Goal: Task Accomplishment & Management: Complete application form

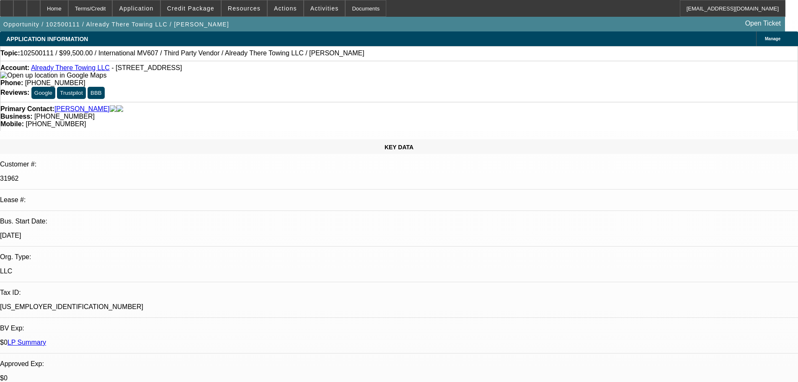
select select "0"
select select "2"
select select "0"
select select "6"
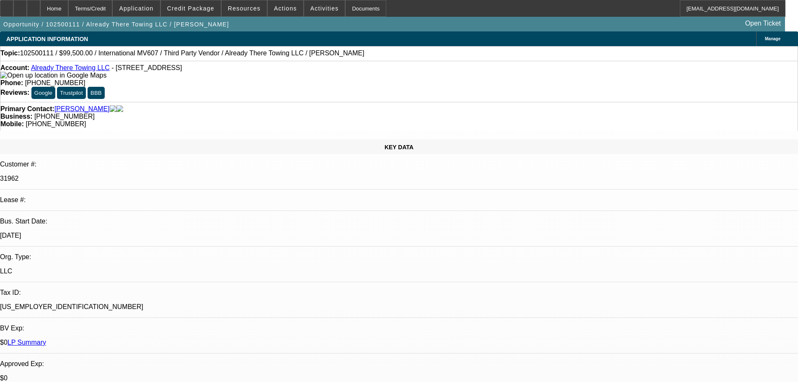
select select "0"
select select "2"
select select "0"
select select "6"
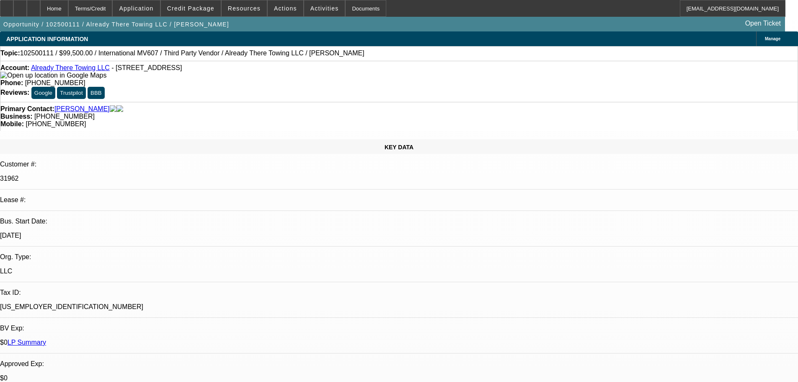
select select "0"
select select "2"
select select "0"
select select "6"
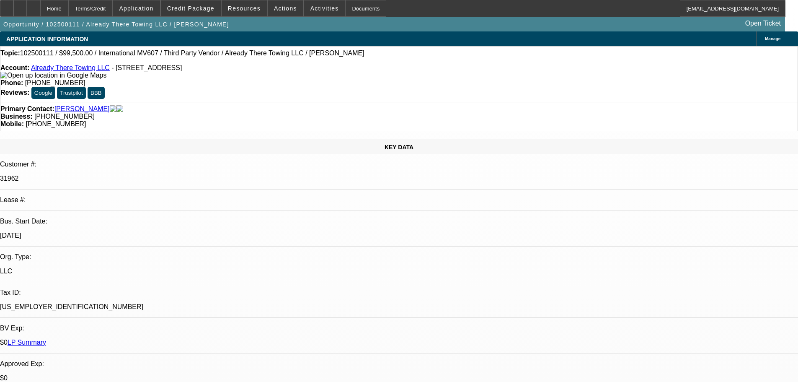
select select "2"
select select "0"
select select "6"
click at [193, 7] on span "Credit Package" at bounding box center [190, 8] width 47 height 7
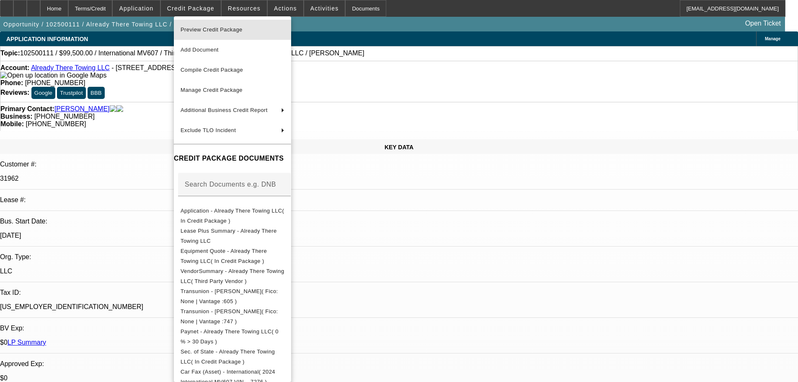
click at [199, 30] on span "Preview Credit Package" at bounding box center [212, 29] width 62 height 6
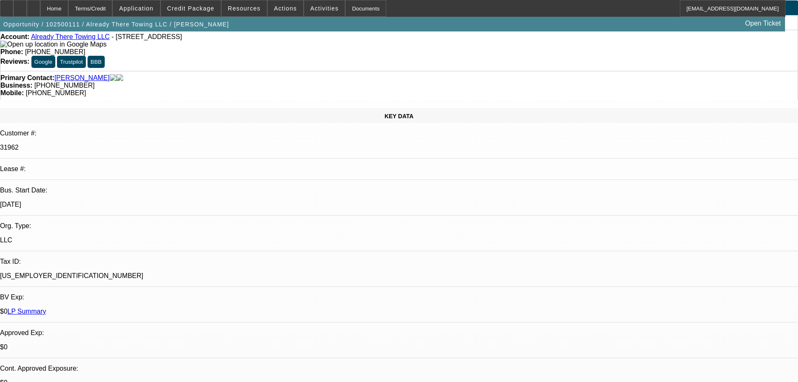
scroll to position [84, 0]
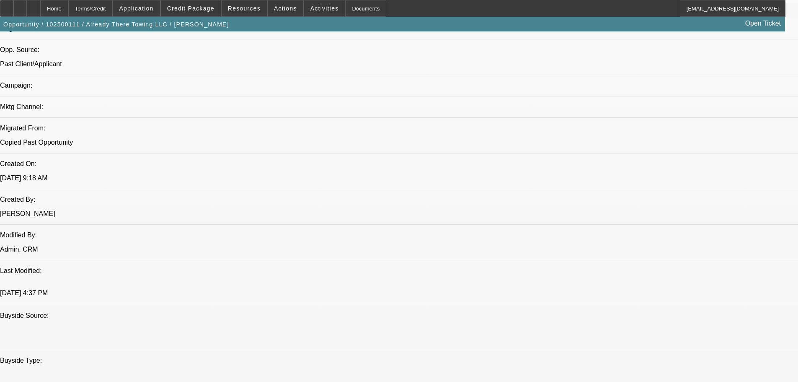
scroll to position [545, 0]
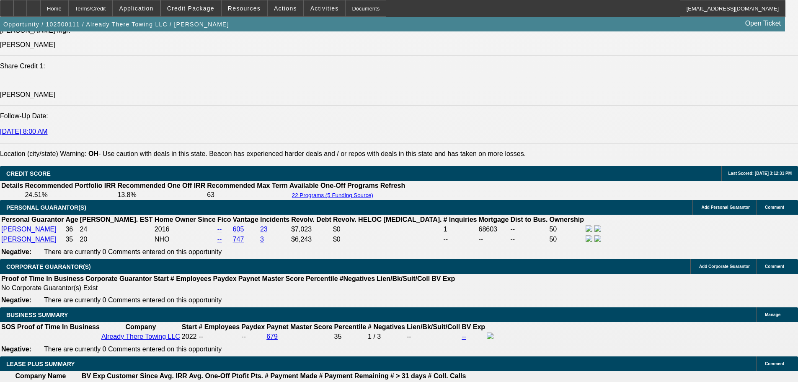
scroll to position [1131, 0]
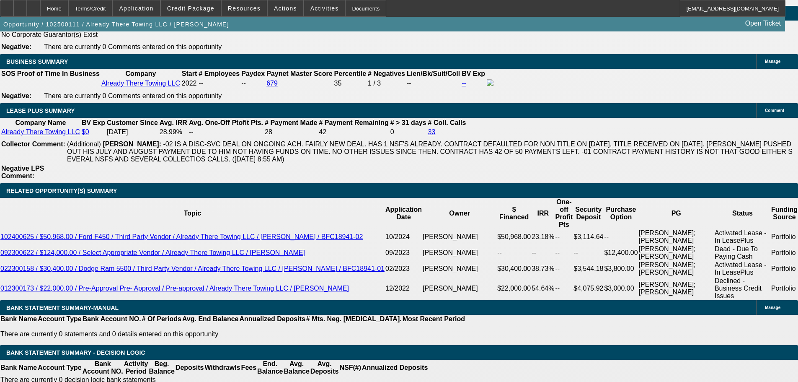
scroll to position [1383, 0]
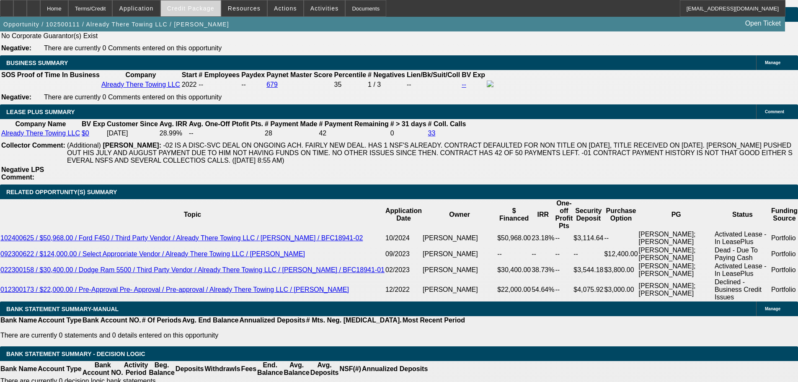
click at [181, 9] on span "Credit Package" at bounding box center [190, 8] width 47 height 7
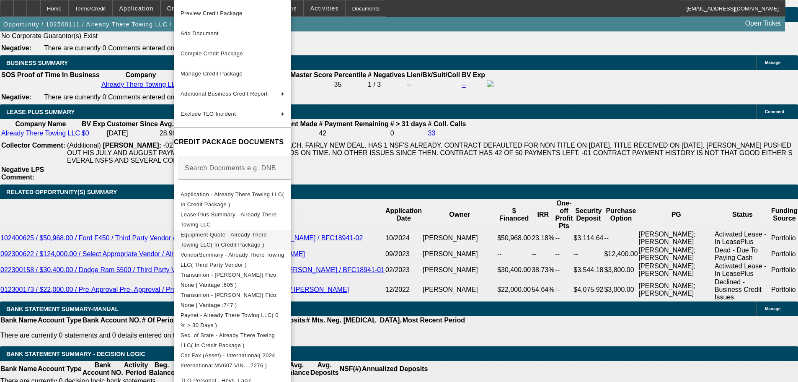
click at [216, 236] on span "Equipment Quote - Already There Towing LLC( In Credit Package )" at bounding box center [224, 239] width 86 height 16
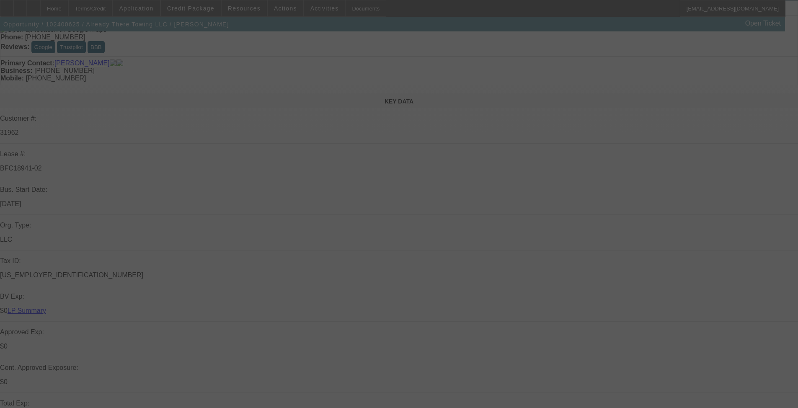
scroll to position [126, 0]
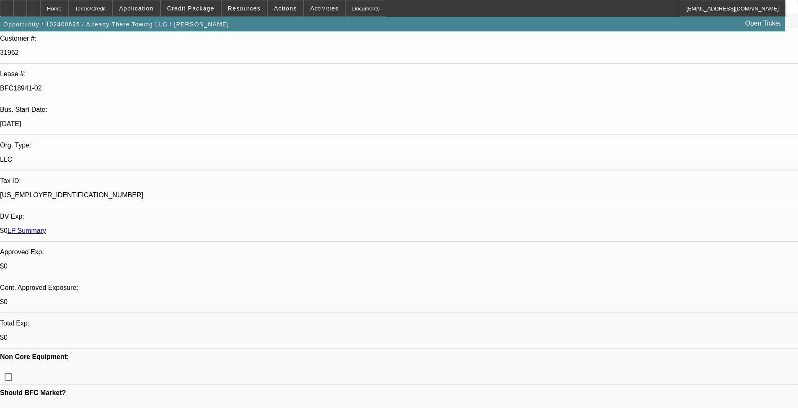
select select "0"
select select "2"
select select "0"
select select "6"
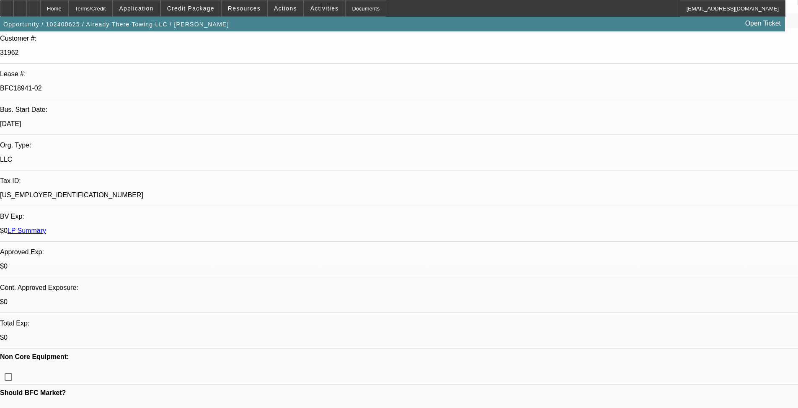
select select "0"
select select "2"
select select "0"
select select "6"
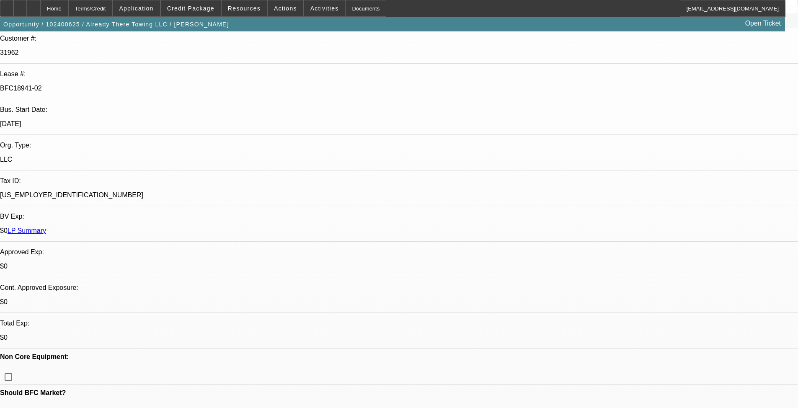
select select "0.15"
select select "2"
select select "0"
select select "6"
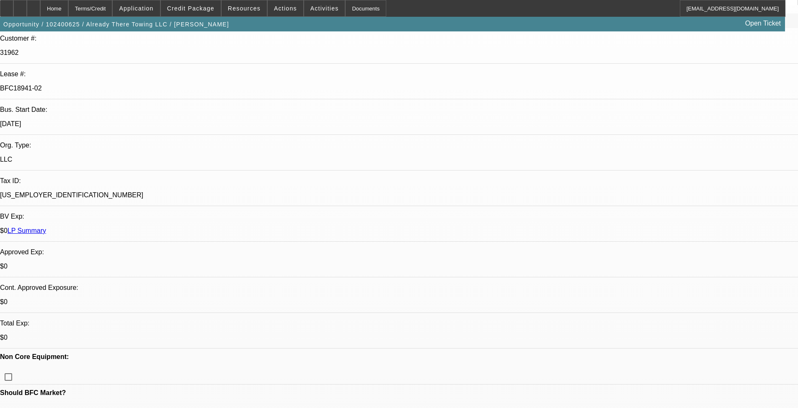
select select "0.15"
select select "2"
select select "0"
select select "6"
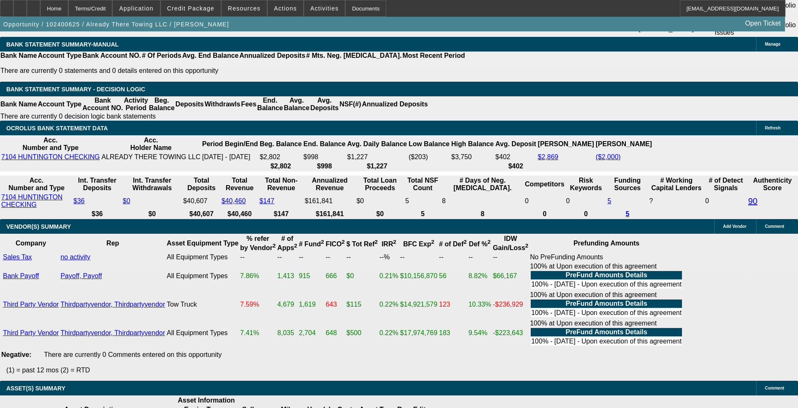
scroll to position [1509, 0]
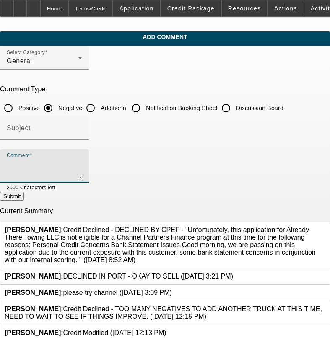
click at [64, 160] on textarea "Comment" at bounding box center [44, 169] width 75 height 20
click at [82, 165] on textarea "MANY COLL CALLS IN 2024" at bounding box center [44, 169] width 75 height 20
click at [70, 163] on textarea "MANY COLL CALLS IN 2024" at bounding box center [44, 169] width 75 height 20
click at [82, 159] on textarea "MANY COLL CALLS AND NSF IN 2024" at bounding box center [44, 169] width 75 height 20
click at [82, 163] on textarea "MANY COLL CALLS AND NSF IN 2024 - ONLY 1 NSF IN 2025 HOWEVER ," at bounding box center [44, 169] width 75 height 20
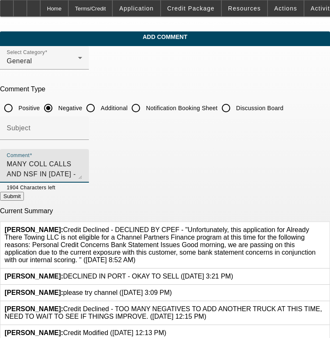
click at [82, 163] on textarea "MANY COLL CALLS AND NSF IN 2024 - ONLY 1 NSF IN 2025 HOWEVER , WAS ALSO A NT IS…" at bounding box center [44, 169] width 75 height 20
click at [82, 163] on textarea "MANY COLL CALLS AND NSF IN 2024 - ONLY 1 NSF IN 2025 (MAY) HOWEVER , WAS ALSO A…" at bounding box center [44, 169] width 75 height 20
click at [82, 164] on textarea "MANY COLL CALLS AND NSF IN 2024 - ONLY 1 NSF IN 2025 (MAY) HOWEVER , WAS NT ISS…" at bounding box center [44, 169] width 75 height 20
click at [82, 179] on div "Comment MANY COLL CALLS AND NSF IN 2024 - ONLY 1 NSF IN 2025 (MAY) HOWEVER , WA…" at bounding box center [44, 166] width 75 height 34
click at [82, 174] on textarea "MANY COLL CALLS AND NSF IN 2024 - ONLY 1 NSF IN 2025 (MAY) HOWEVER , WAS NT ISS…" at bounding box center [44, 169] width 75 height 20
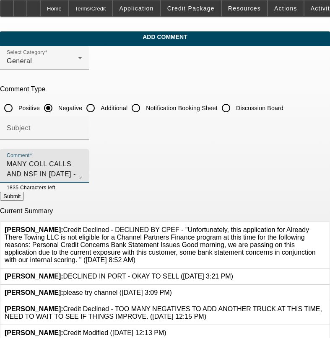
click at [82, 174] on textarea "MANY COLL CALLS AND NSF IN 2024 - ONLY 1 NSF IN 2025 (MAY) HOWEVER , WAS NT ISS…" at bounding box center [44, 169] width 75 height 20
click at [82, 172] on textarea "MANY COLL CALLS AND NSF IN 2024 - ONLY 1 NSF IN 2025 (MAY) HOWEVER , WAS NT ISS…" at bounding box center [44, 169] width 75 height 20
click at [50, 177] on textarea "MANY COLL CALLS AND NSF IN 2024 - ONLY 1 NSF IN 2025 (MAY) HOWEVER , WAS NT ISS…" at bounding box center [44, 169] width 75 height 20
click at [82, 173] on textarea "MANY COLL CALLS AND NSF IN 2024 - ONLY 1 NSF IN 2025 (MAY) HOWEVER , WAS NT ISS…" at bounding box center [44, 169] width 75 height 20
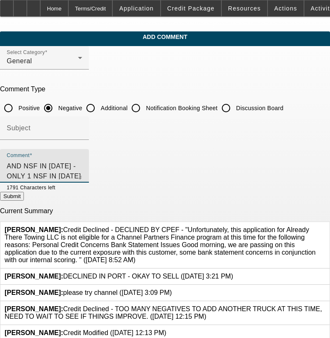
click at [82, 173] on textarea "MANY COLL CALLS AND NSF IN 2024 - ONLY 1 NSF IN 2025 (MAY) HOWEVER , WAS NT ISS…" at bounding box center [44, 169] width 75 height 20
type textarea "MANY COLL CALLS AND NSF IN 2024 - ONLY 1 NSF IN 2025 (MAY) HOWEVER , WAS NT ISS…"
click at [24, 198] on button "Submit" at bounding box center [12, 196] width 24 height 9
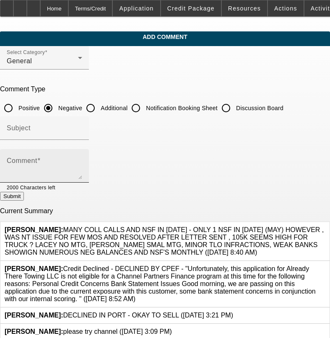
click at [63, 170] on textarea "Comment" at bounding box center [44, 169] width 75 height 20
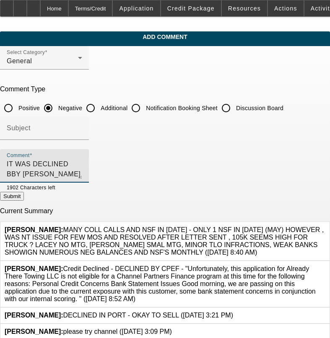
click at [77, 162] on textarea "IT WAS DECLINED BBY MICHAEL WITH $18,500 DOW SO WHY WOULD YOU SUBMIT TO ME WITH…" at bounding box center [44, 169] width 75 height 20
click at [82, 165] on textarea "IT WAS DECLINED BY MICHAEL WITH $18,500 DOW SO WHY WOULD YOU SUBMIT TO ME WITH …" at bounding box center [44, 169] width 75 height 20
click at [82, 163] on textarea "IT WAS DECLINED BY MICHAEL WITH $18,500 DOWN SO WHY WOULD YOU SUBMIT TO ME WITH…" at bounding box center [44, 169] width 75 height 20
type textarea "IT WAS DECLINED BY MICHAEL WITH $18,500 DOWN SO WHY WOULD YOU SUBMIT TO ME WITH…"
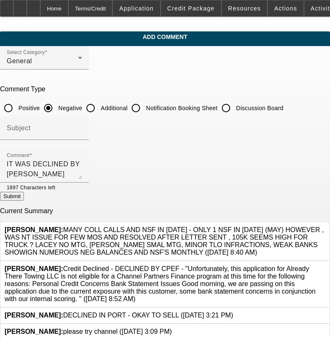
click at [24, 194] on button "Submit" at bounding box center [12, 196] width 24 height 9
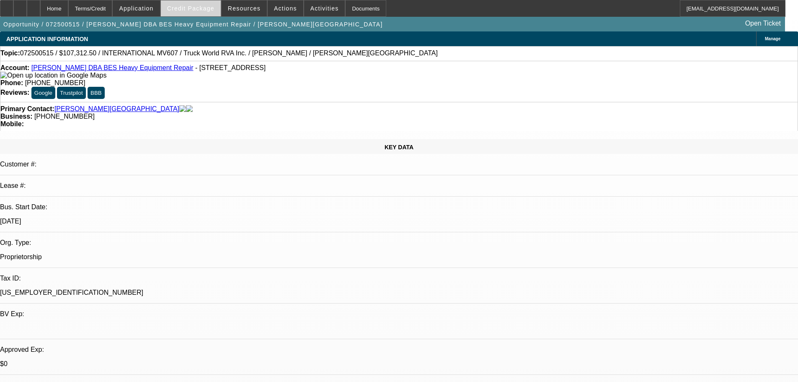
select select "0"
select select "6"
select select "0"
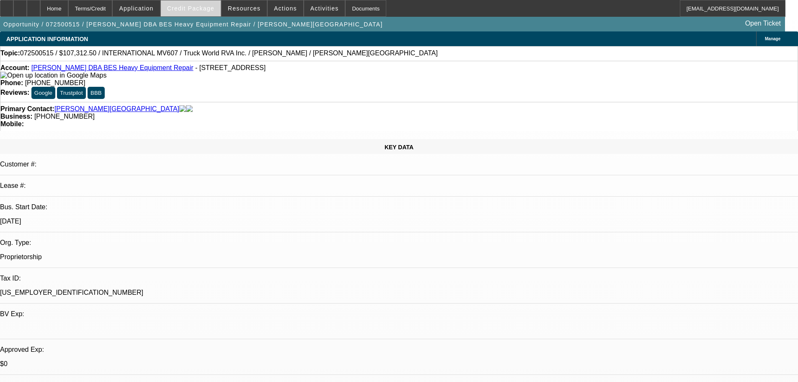
select select "0"
select select "6"
select select "0"
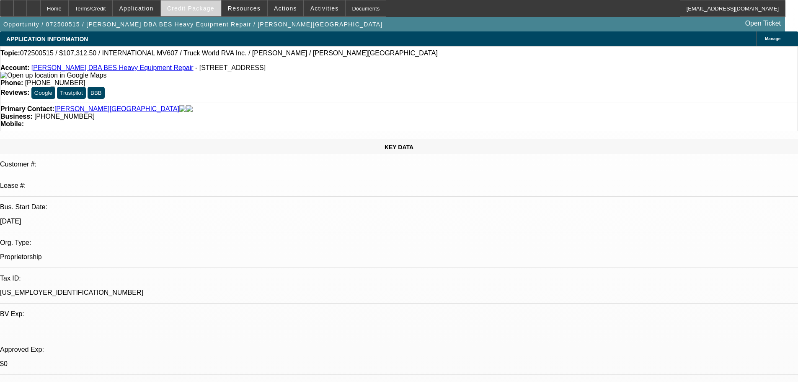
select select "0"
select select "6"
select select "0"
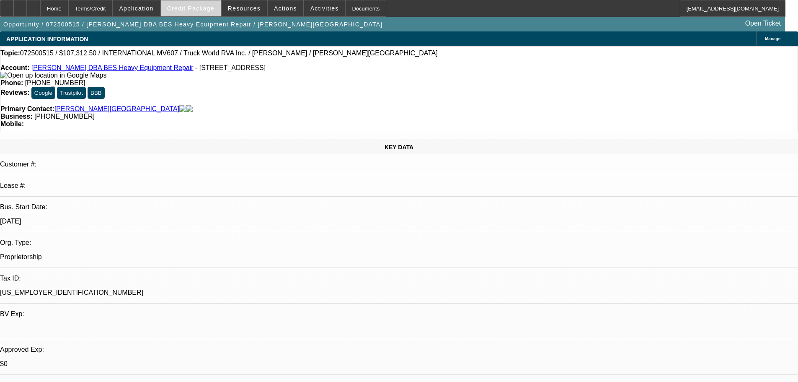
select select "6"
click at [196, 11] on span "Credit Package" at bounding box center [190, 8] width 47 height 7
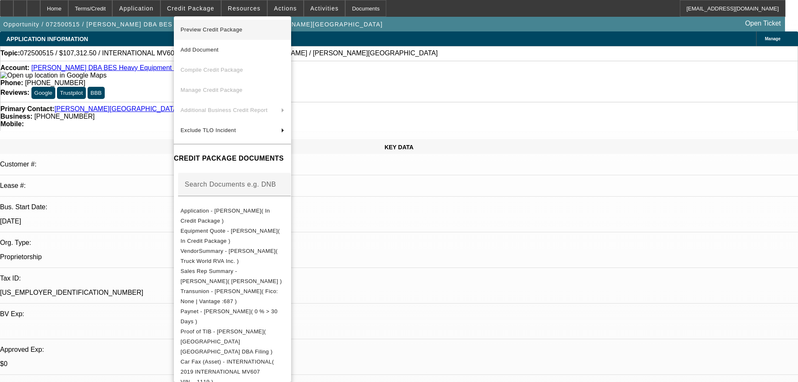
click at [195, 31] on span "Preview Credit Package" at bounding box center [212, 29] width 62 height 6
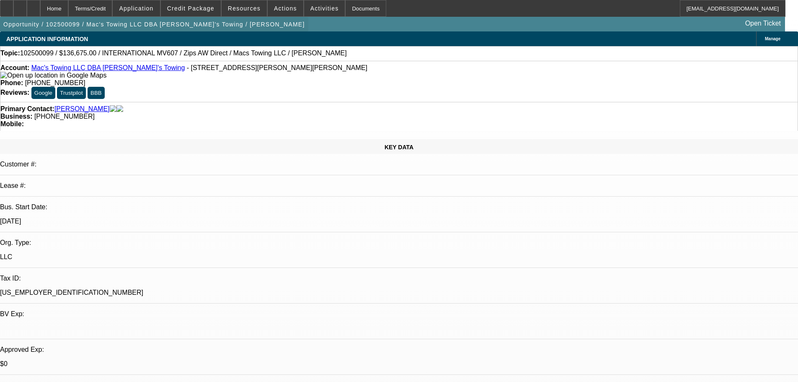
select select "0"
select select "2"
select select "0"
select select "6"
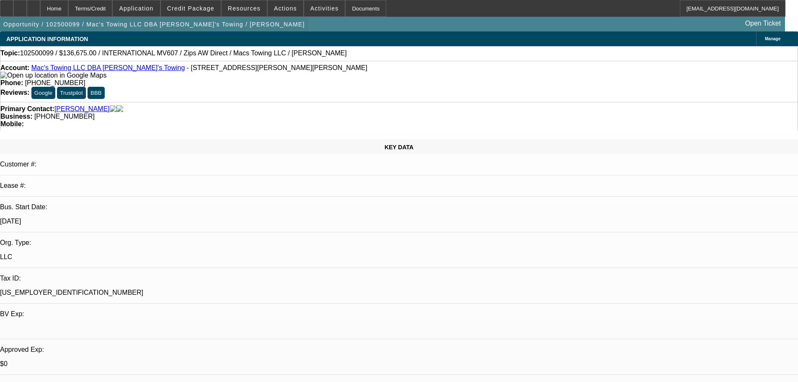
select select "0"
select select "2"
select select "0"
select select "6"
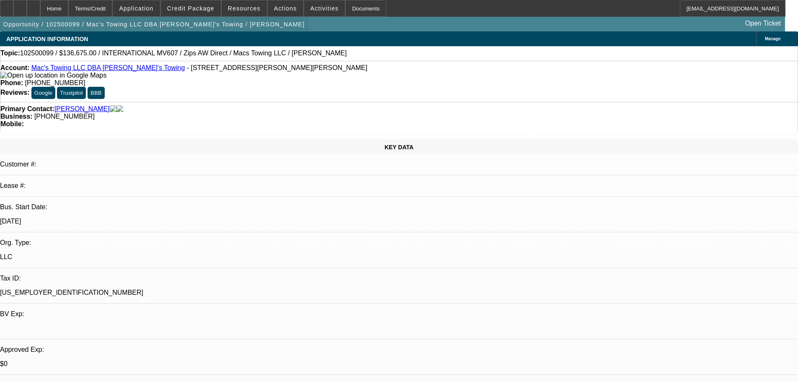
select select "0"
select select "2"
select select "0"
select select "6"
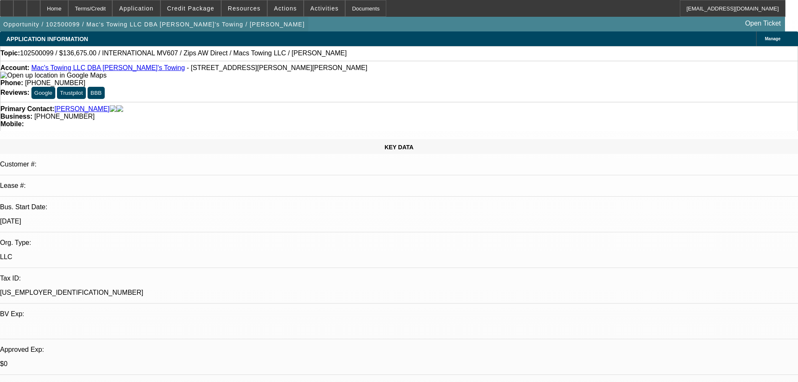
select select "0"
select select "2"
select select "0"
select select "6"
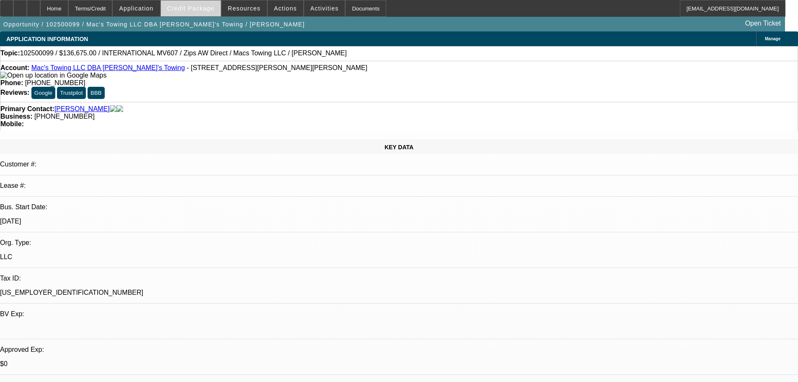
click at [202, 11] on span "Credit Package" at bounding box center [190, 8] width 47 height 7
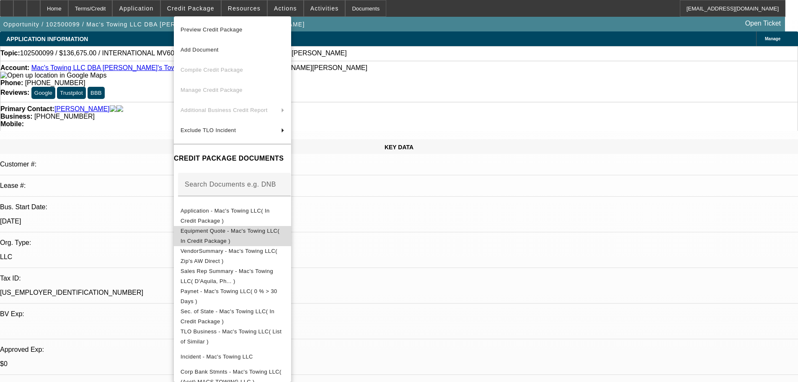
click at [225, 233] on span "Equipment Quote - Mac's Towing LLC( In Credit Package )" at bounding box center [230, 236] width 99 height 16
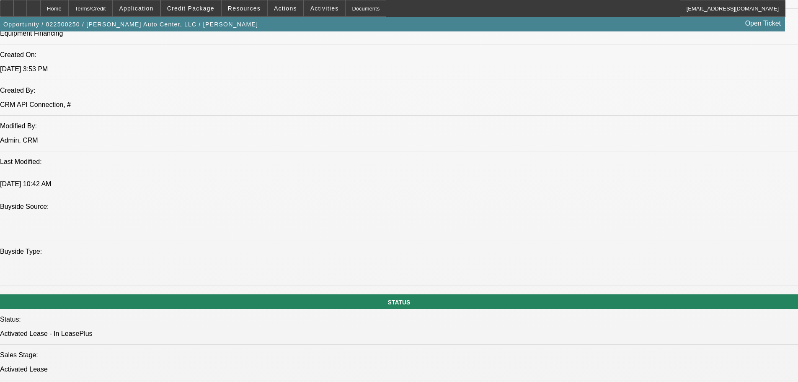
select select "0"
select select "2"
select select "0.1"
select select "4"
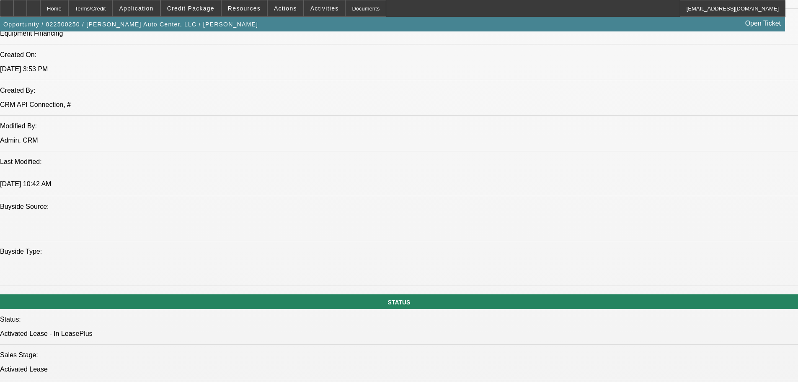
select select "0.1"
select select "2"
select select "0.1"
select select "4"
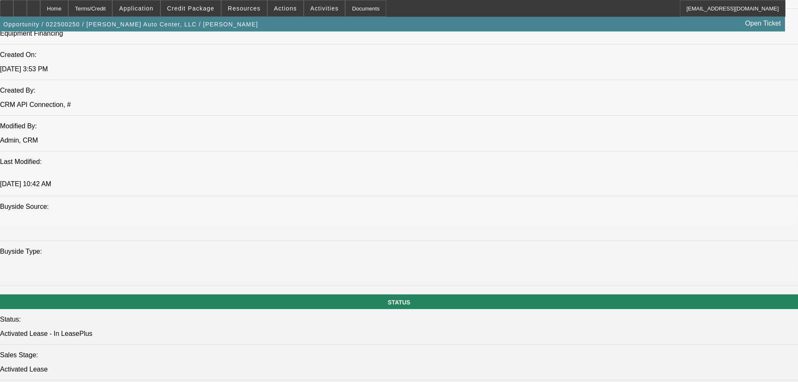
select select "0.1"
select select "2"
select select "0.1"
select select "4"
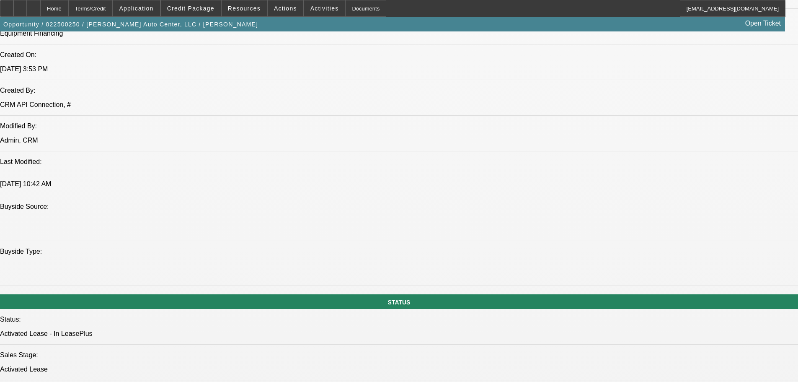
select select "0"
select select "2"
select select "0.1"
select select "4"
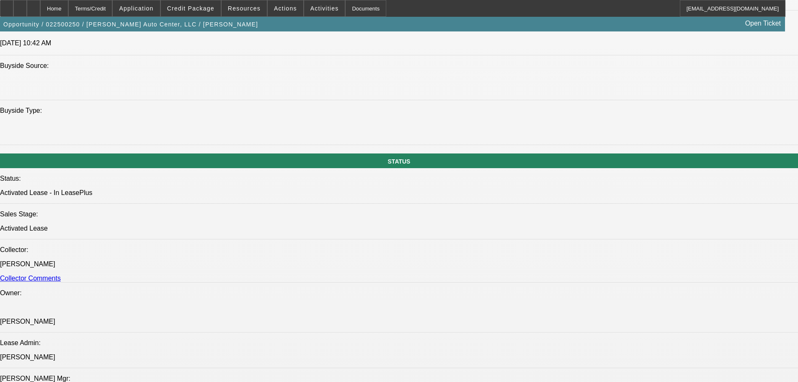
scroll to position [875, 0]
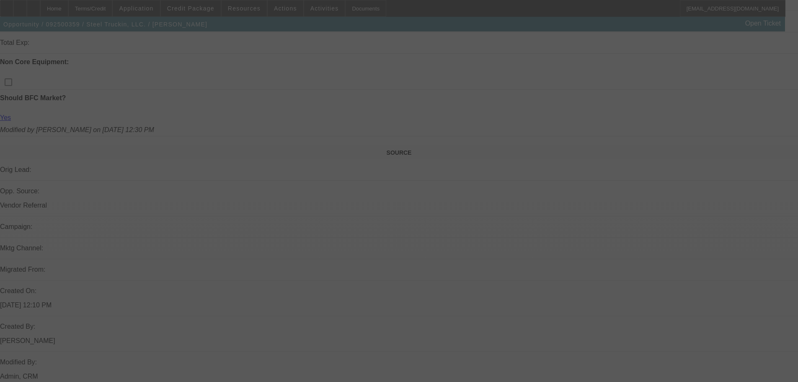
scroll to position [332, 0]
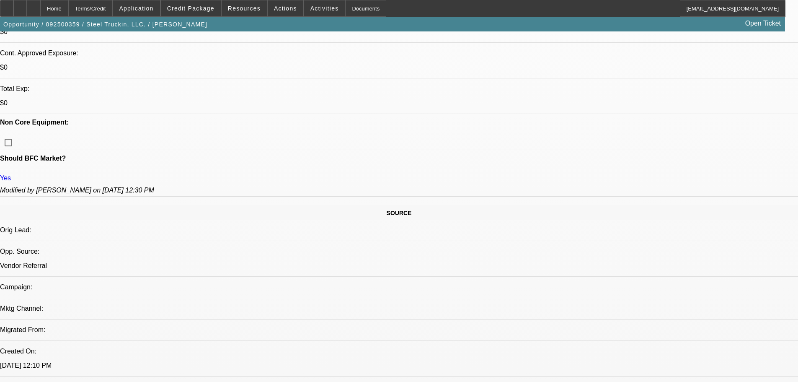
select select "0"
select select "2"
select select "0"
select select "6"
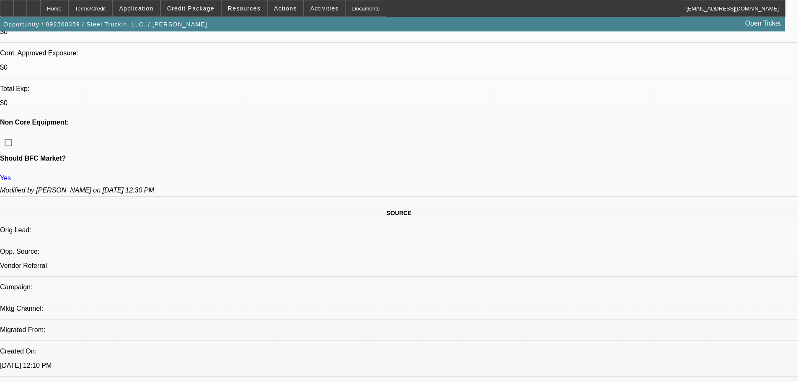
select select "0"
select select "2"
select select "0"
select select "6"
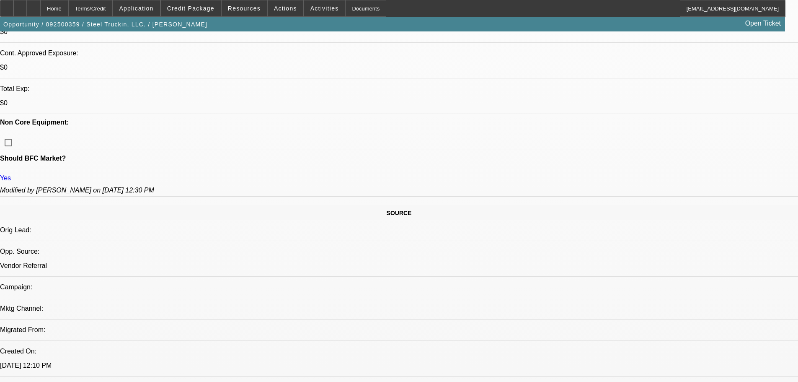
select select "0"
select select "2"
select select "0"
select select "6"
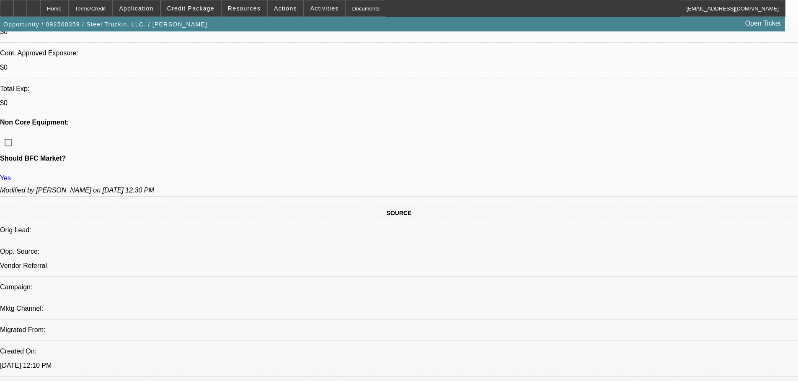
select select "0"
select select "2"
select select "0"
select select "6"
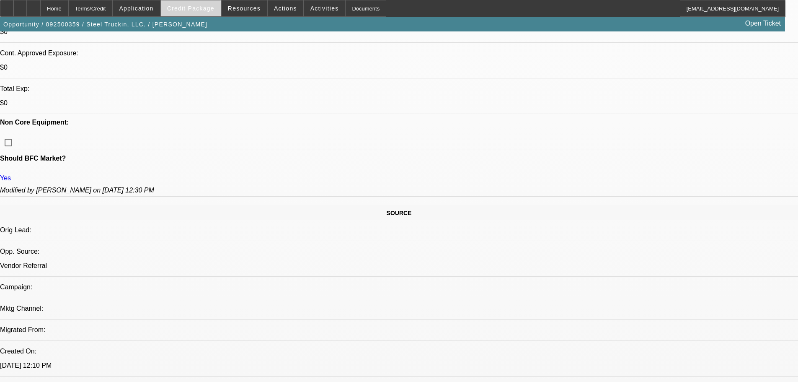
click at [190, 11] on span "Credit Package" at bounding box center [190, 8] width 47 height 7
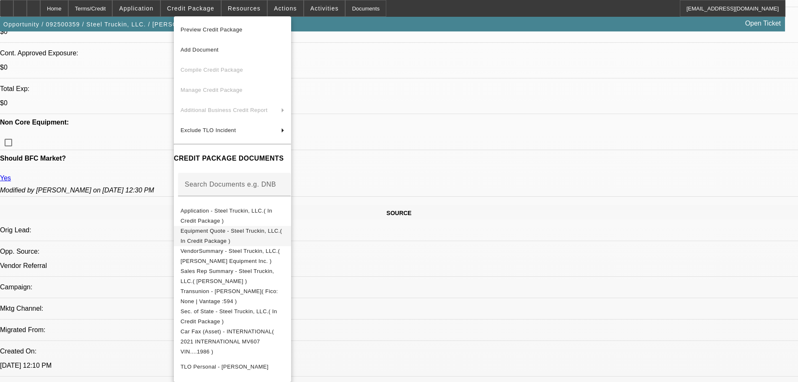
click at [213, 233] on span "Equipment Quote - Steel Truckin, LLC.( In Credit Package )" at bounding box center [231, 236] width 101 height 16
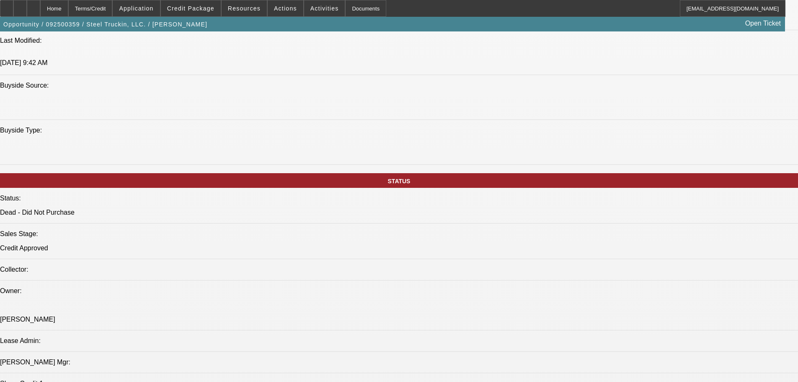
scroll to position [877, 0]
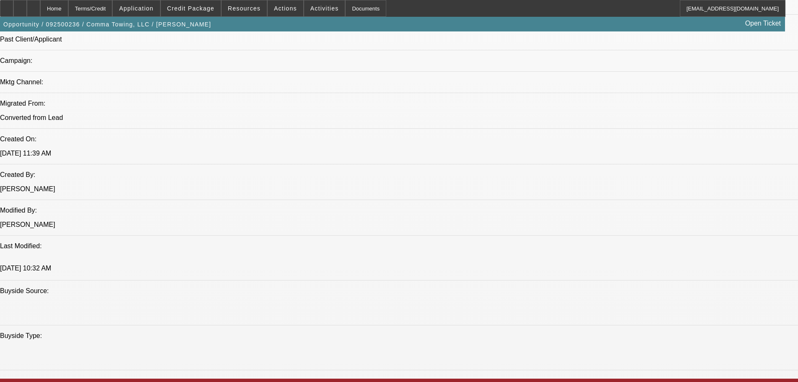
select select "0"
select select "6"
select select "0"
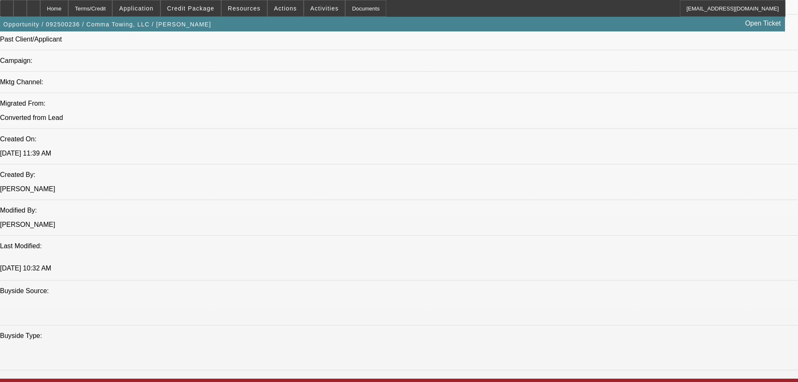
select select "0"
select select "6"
select select "0"
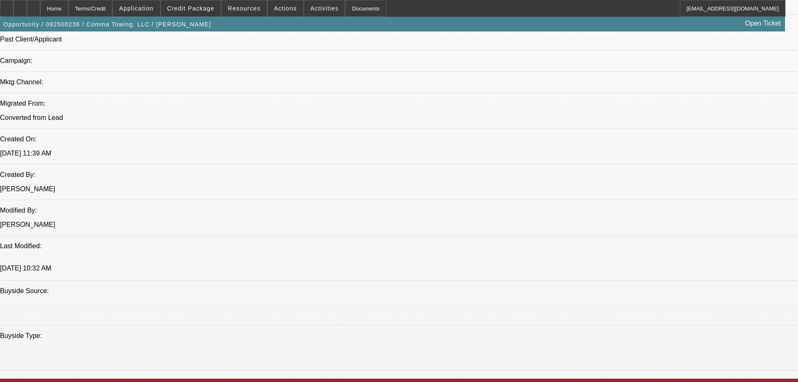
select select "0"
select select "6"
select select "0"
select select "3"
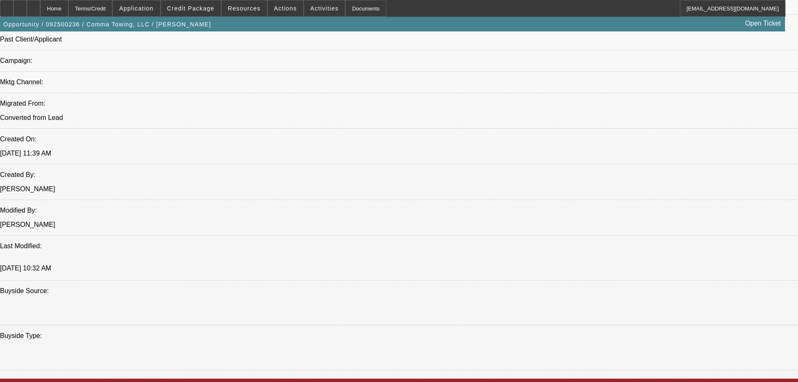
select select "0"
select select "6"
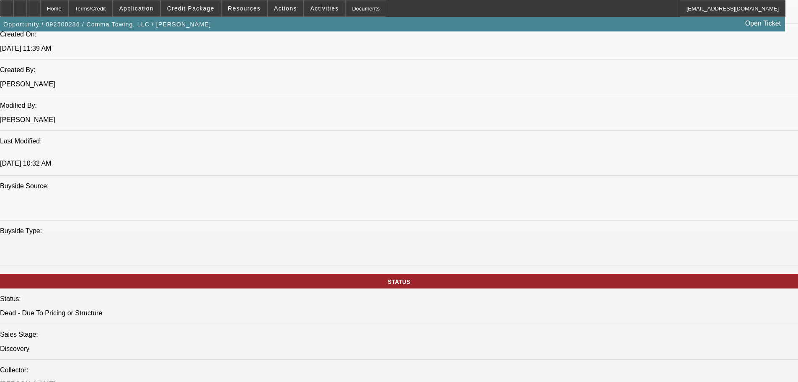
scroll to position [796, 0]
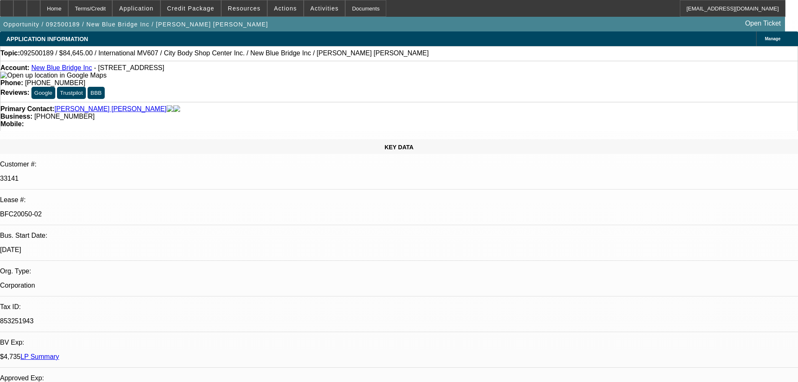
select select "0"
select select "2"
select select "0.1"
select select "4"
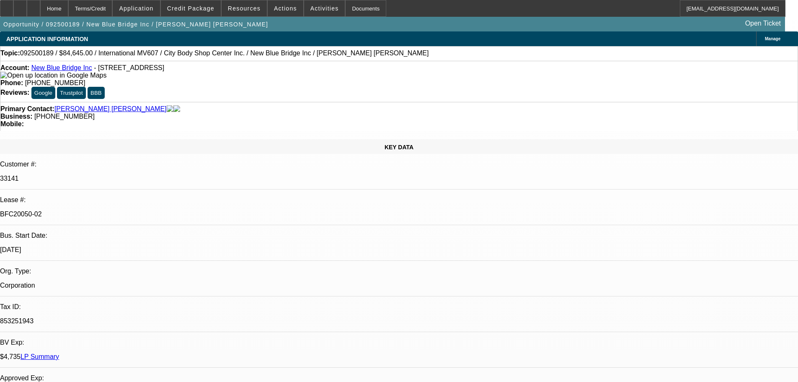
select select "2"
select select "0.1"
select select "4"
select select "0"
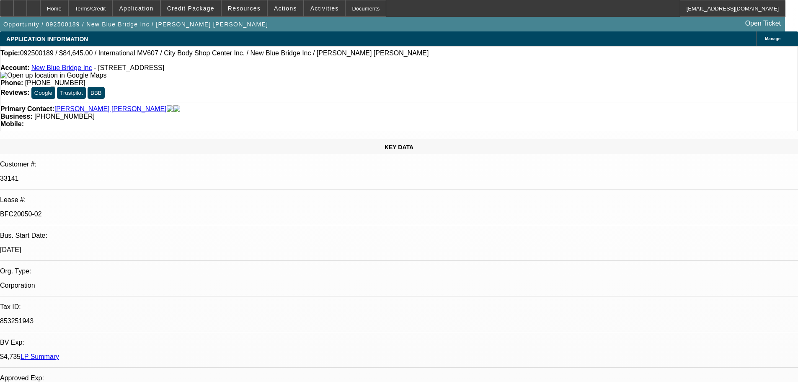
select select "2"
select select "0.1"
select select "4"
select select "0.1"
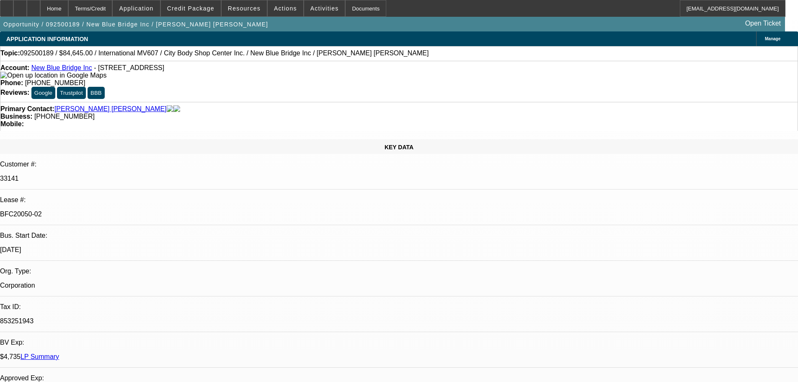
select select "0"
select select "2"
select select "0.1"
select select "4"
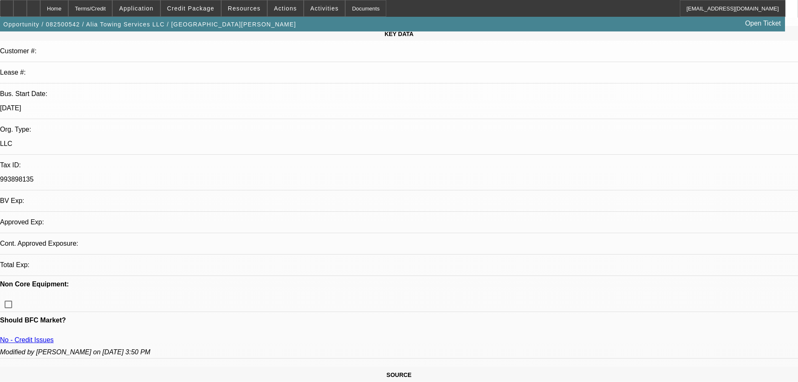
select select "0"
select select "2"
select select "0"
select select "6"
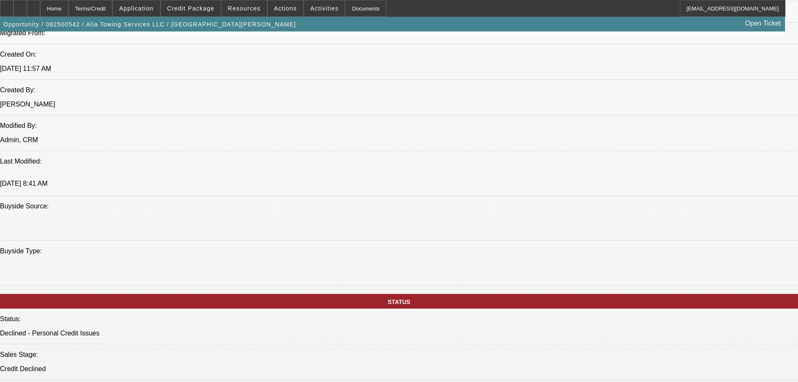
scroll to position [922, 0]
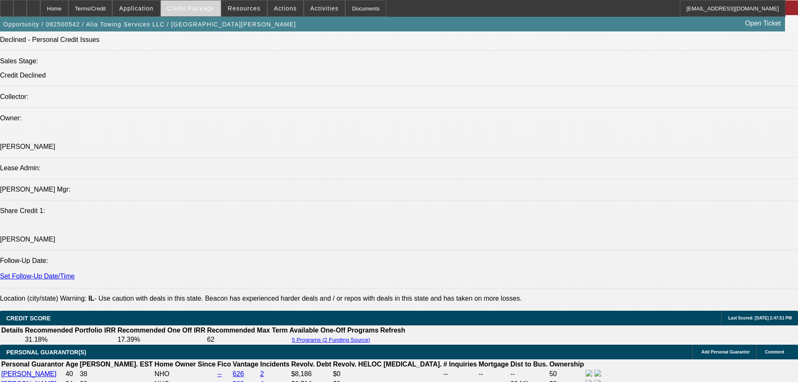
click at [190, 5] on span "Credit Package" at bounding box center [190, 8] width 47 height 7
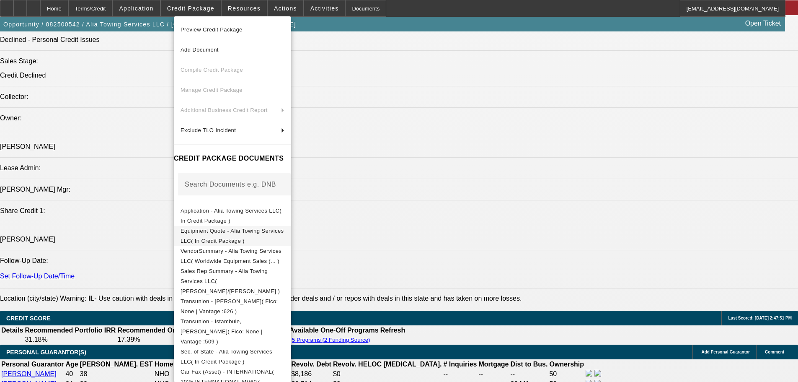
click at [230, 232] on span "Equipment Quote - Alia Towing Services LLC( In Credit Package )" at bounding box center [232, 236] width 103 height 16
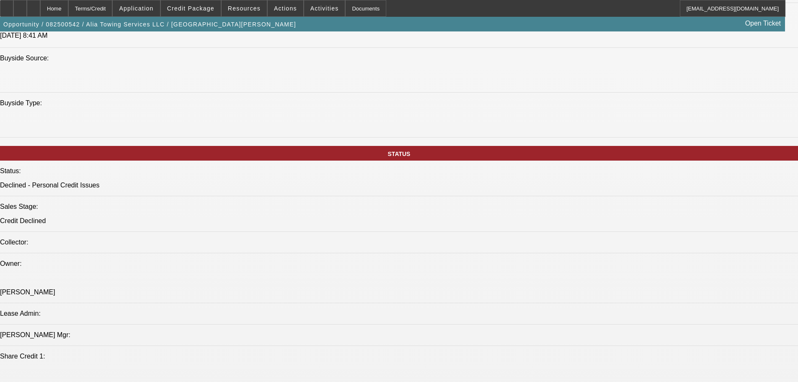
scroll to position [796, 0]
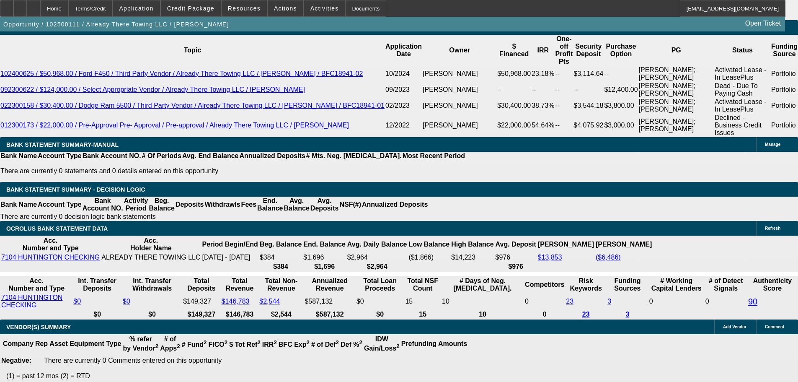
select select "0"
select select "2"
select select "0"
select select "6"
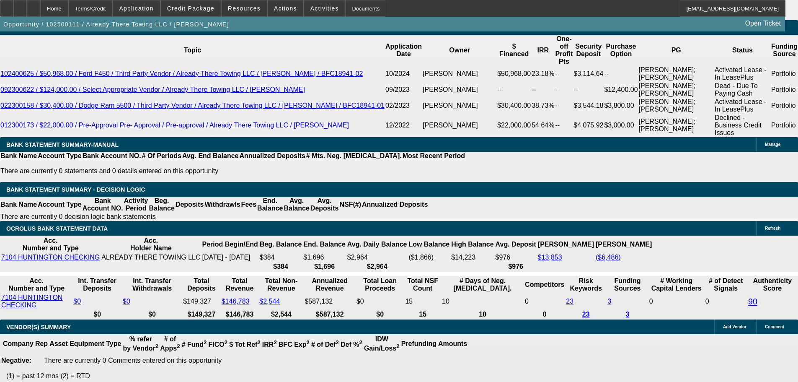
select select "0"
select select "2"
select select "0"
select select "6"
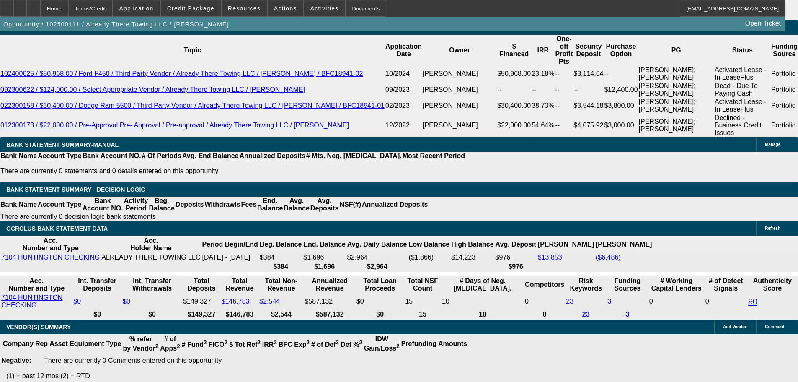
select select "0"
select select "2"
select select "0"
select select "6"
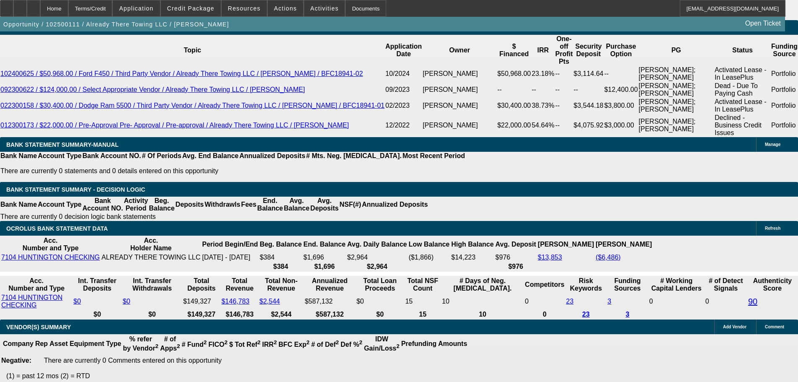
select select "2"
select select "0"
select select "6"
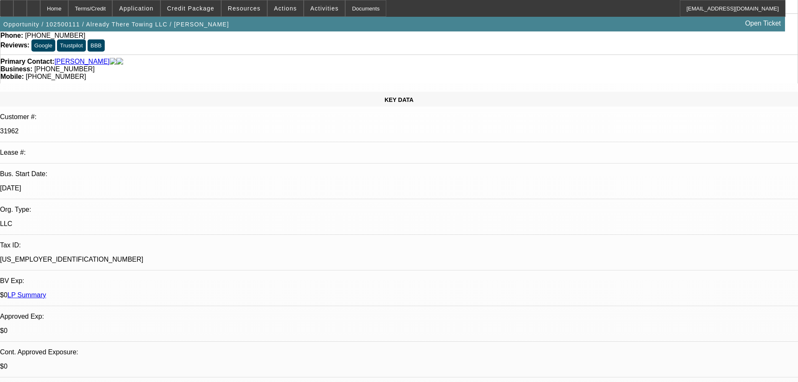
scroll to position [23, 0]
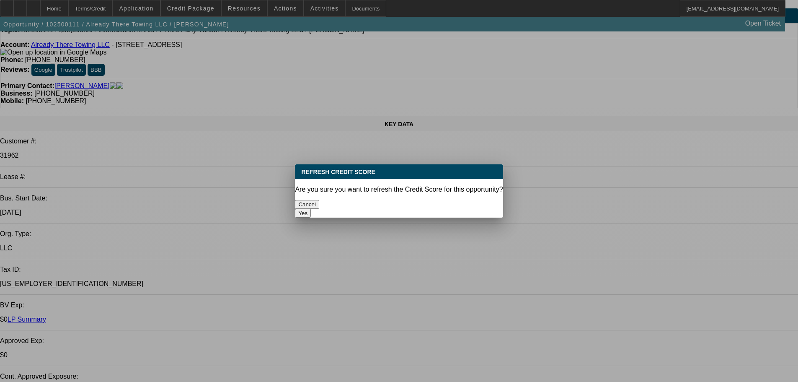
scroll to position [0, 0]
click at [311, 209] on button "Yes" at bounding box center [303, 213] width 16 height 9
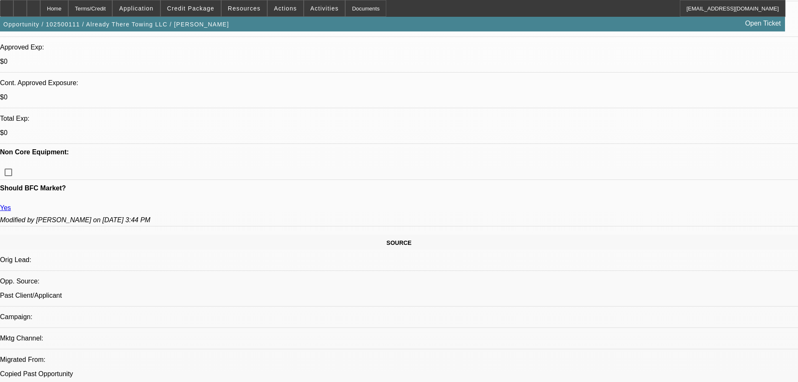
scroll to position [235, 0]
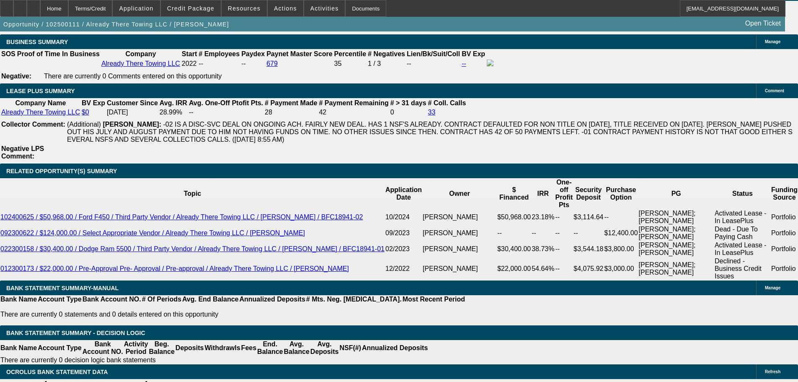
scroll to position [1490, 0]
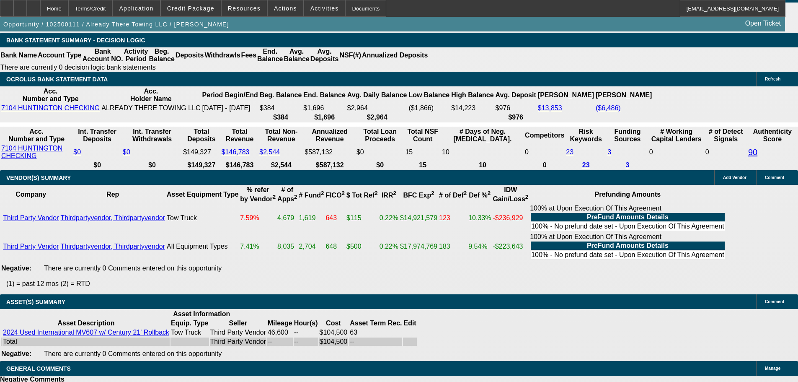
scroll to position [1699, 0]
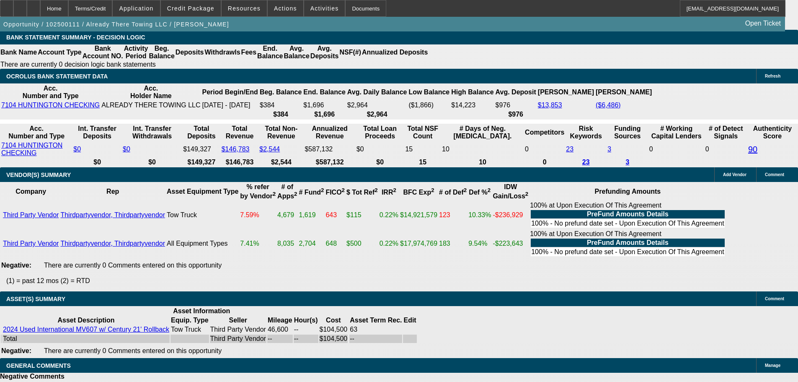
select select "4"
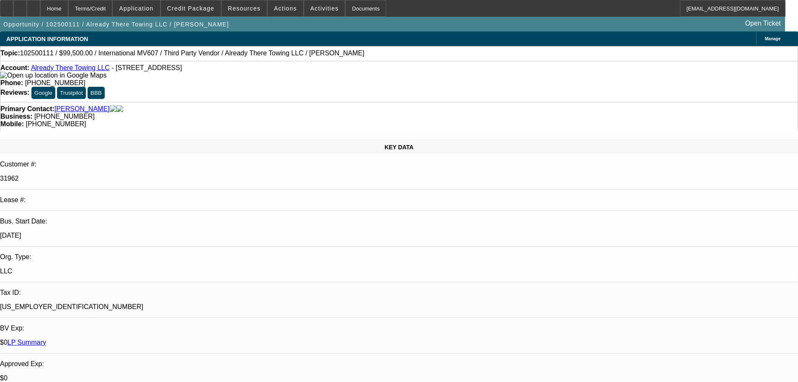
type textarea "SORRY BUT GIVEN ALL THE NEGATIVES INCLUDING PUSHING PMTS BACK RECENTLY AND NUME…"
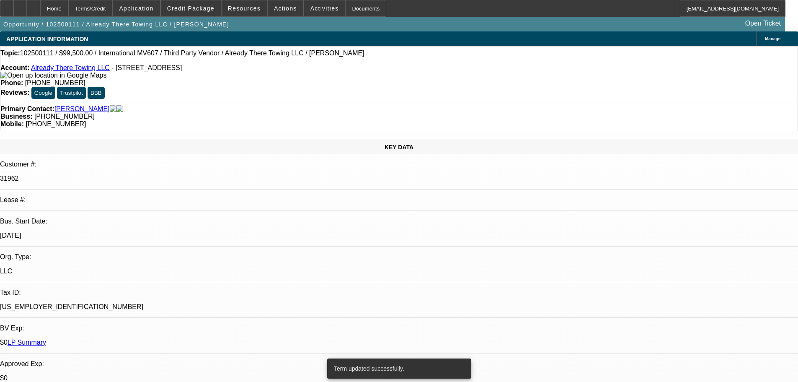
select select "0"
select select "2"
select select "0"
select select "6"
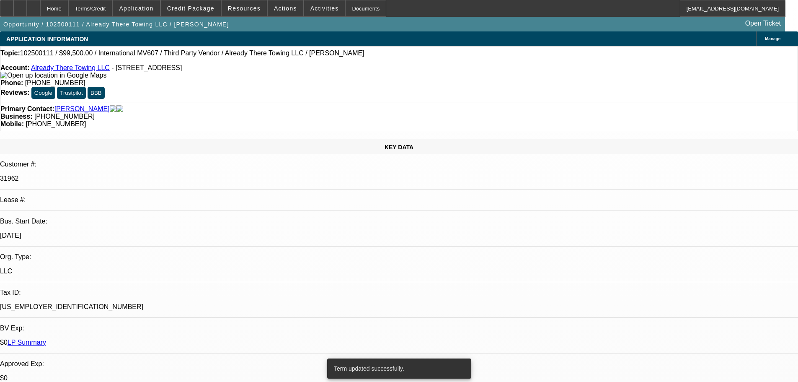
select select "0"
select select "2"
select select "0"
select select "6"
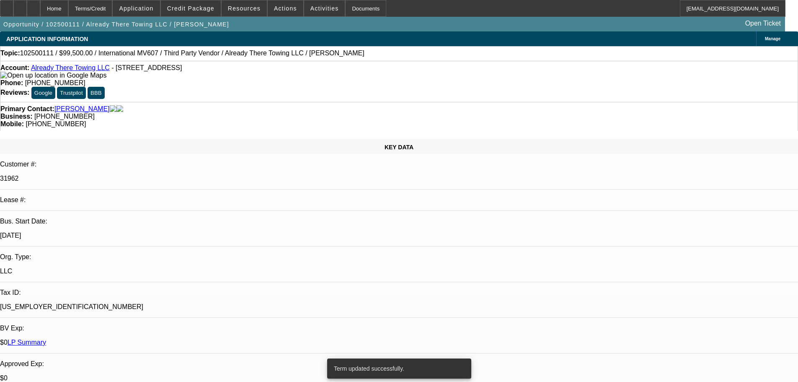
select select "0"
select select "2"
select select "0"
select select "6"
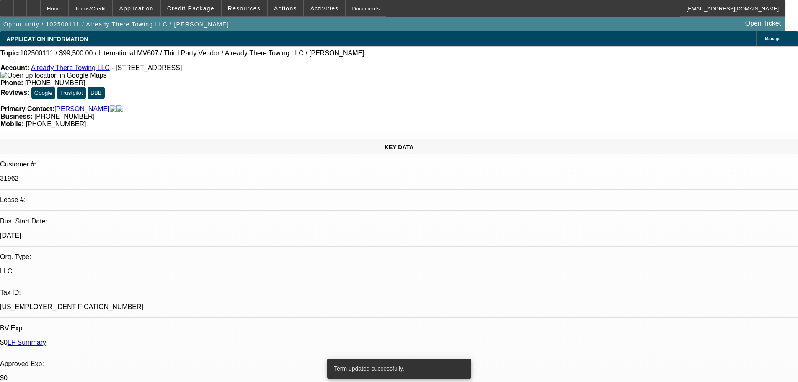
select select "2"
select select "0"
select select "6"
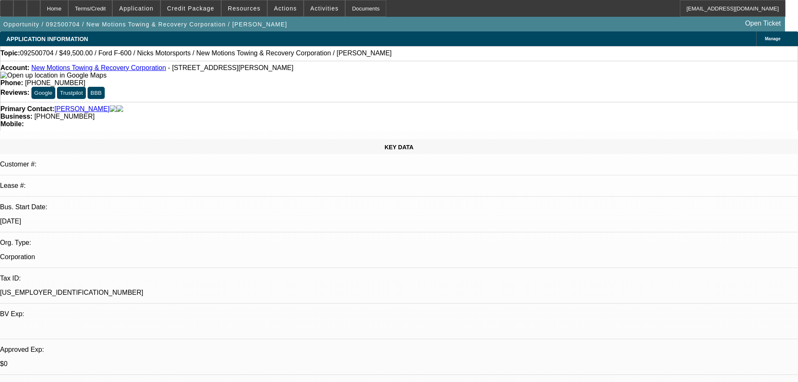
select select "0"
select select "0.1"
select select "4"
select select "0"
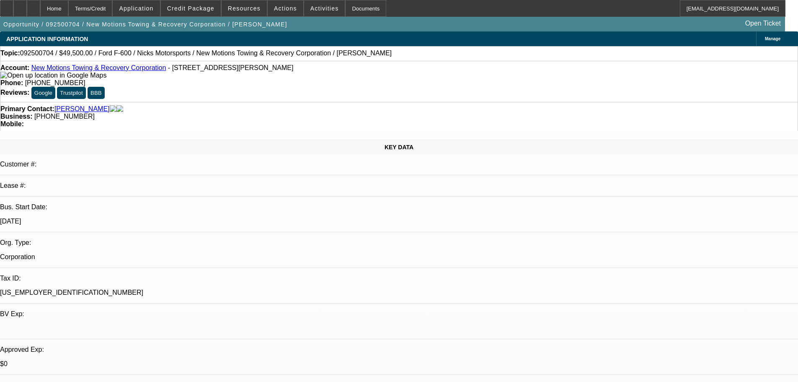
select select "0"
select select "0.1"
select select "4"
select select "0"
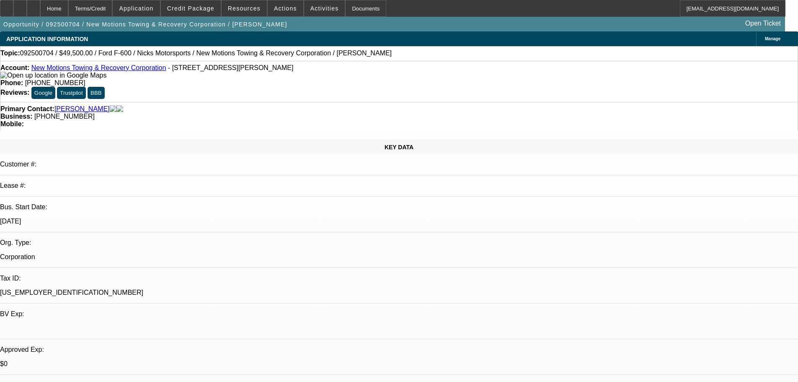
select select "0.1"
select select "4"
select select "0"
select select "2"
select select "0.1"
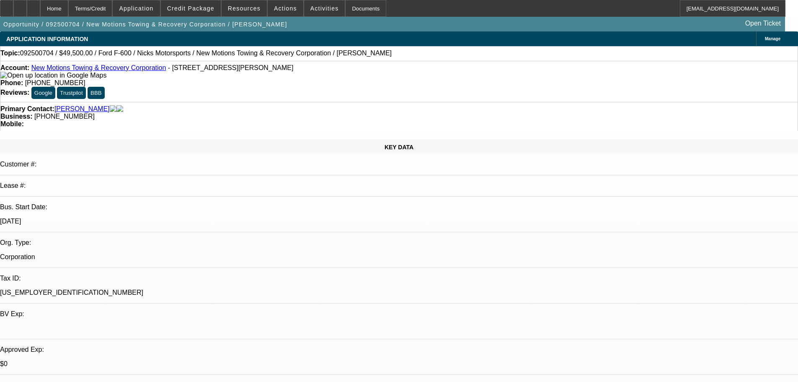
select select "4"
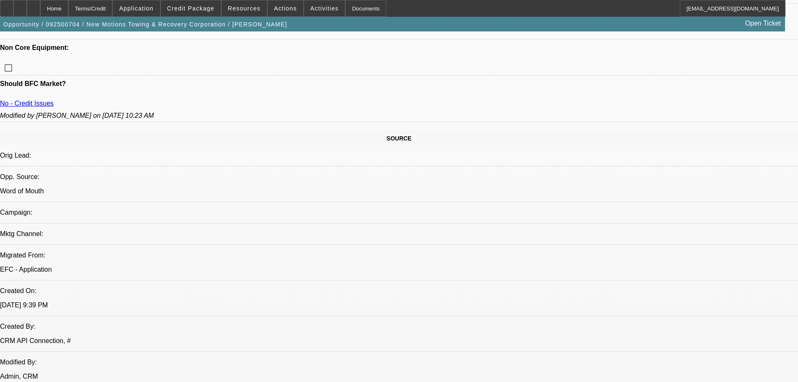
scroll to position [181, 0]
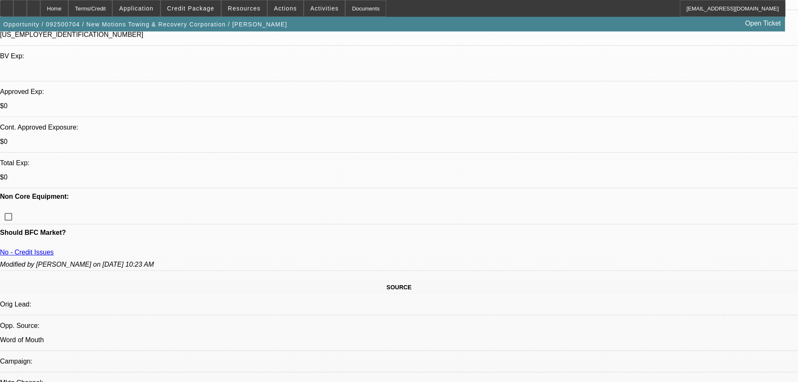
scroll to position [390, 0]
